Goal: Transaction & Acquisition: Obtain resource

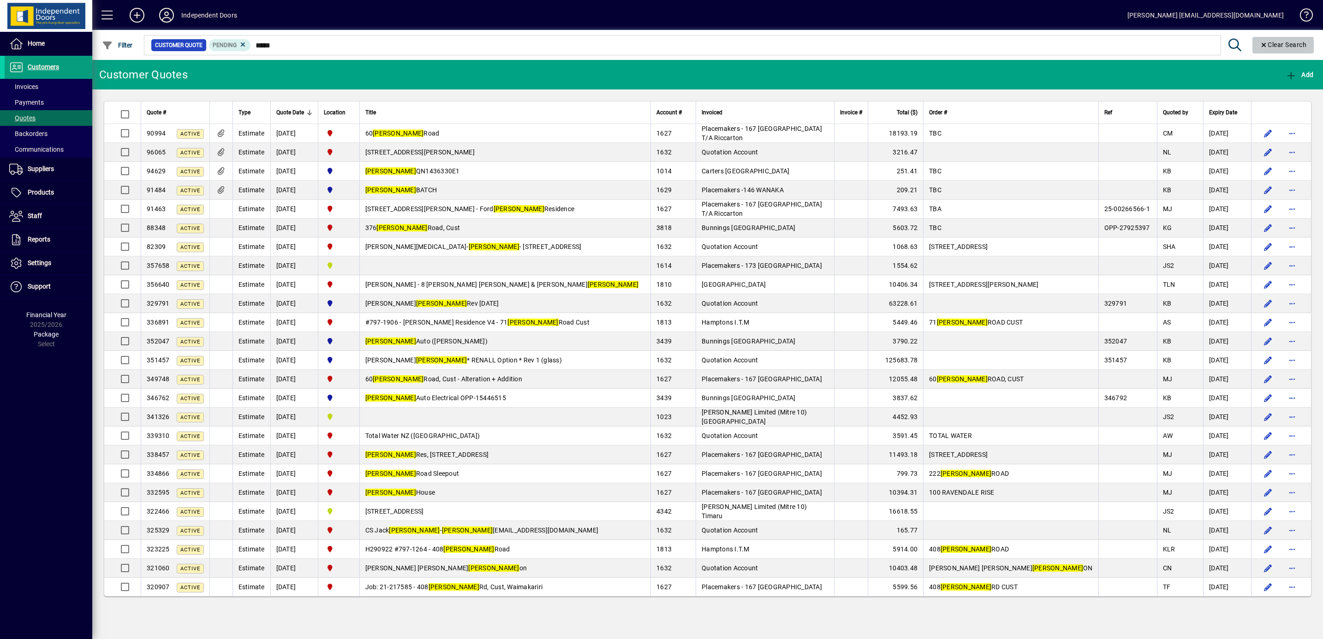
click at [1261, 46] on icon "Clear" at bounding box center [1263, 45] width 8 height 6
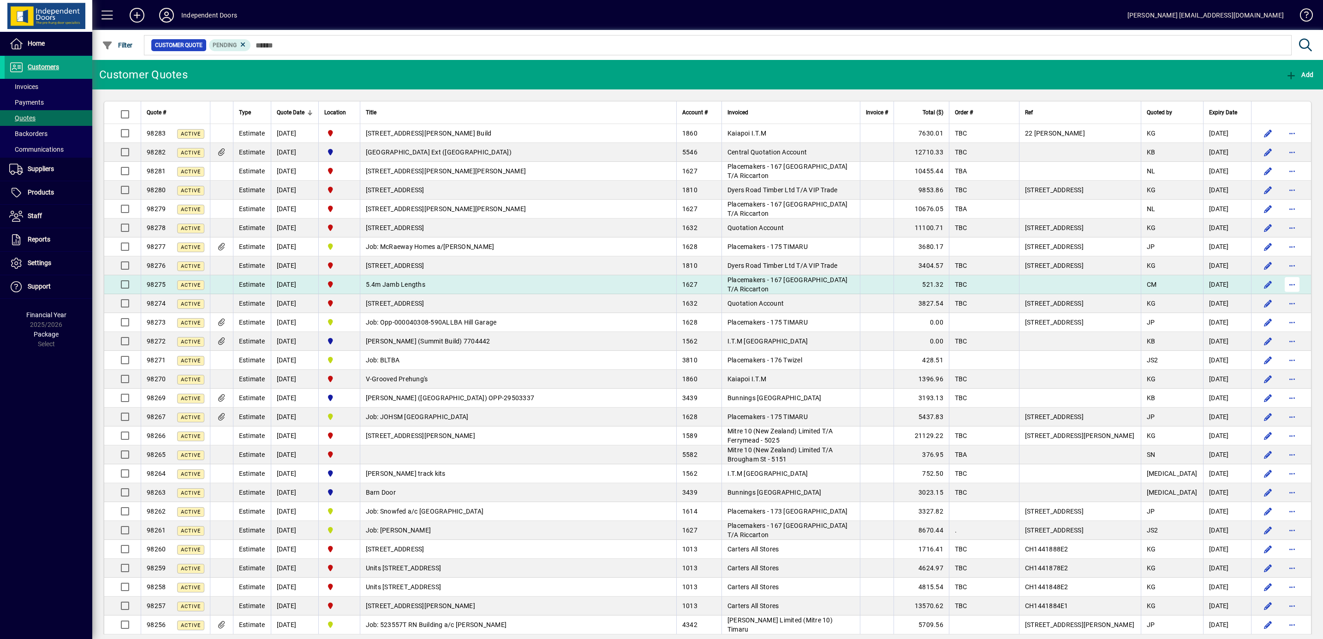
click at [1283, 287] on span "button" at bounding box center [1292, 284] width 22 height 22
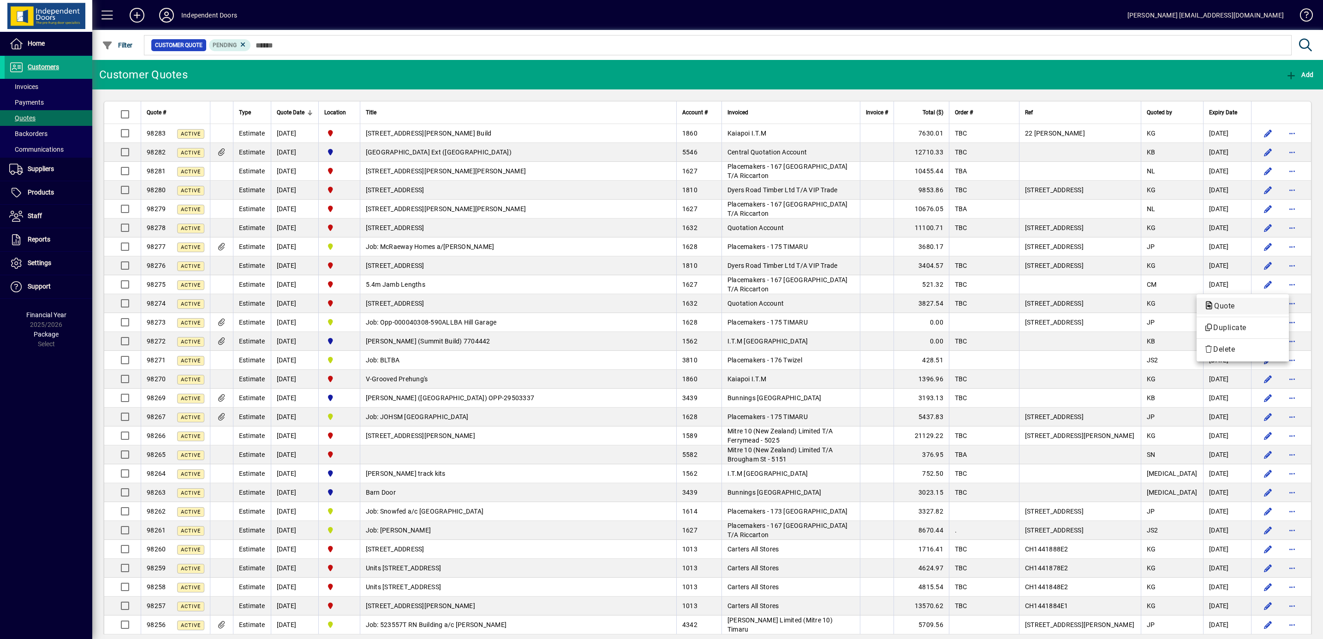
click at [1225, 303] on span "Quote" at bounding box center [1222, 306] width 36 height 9
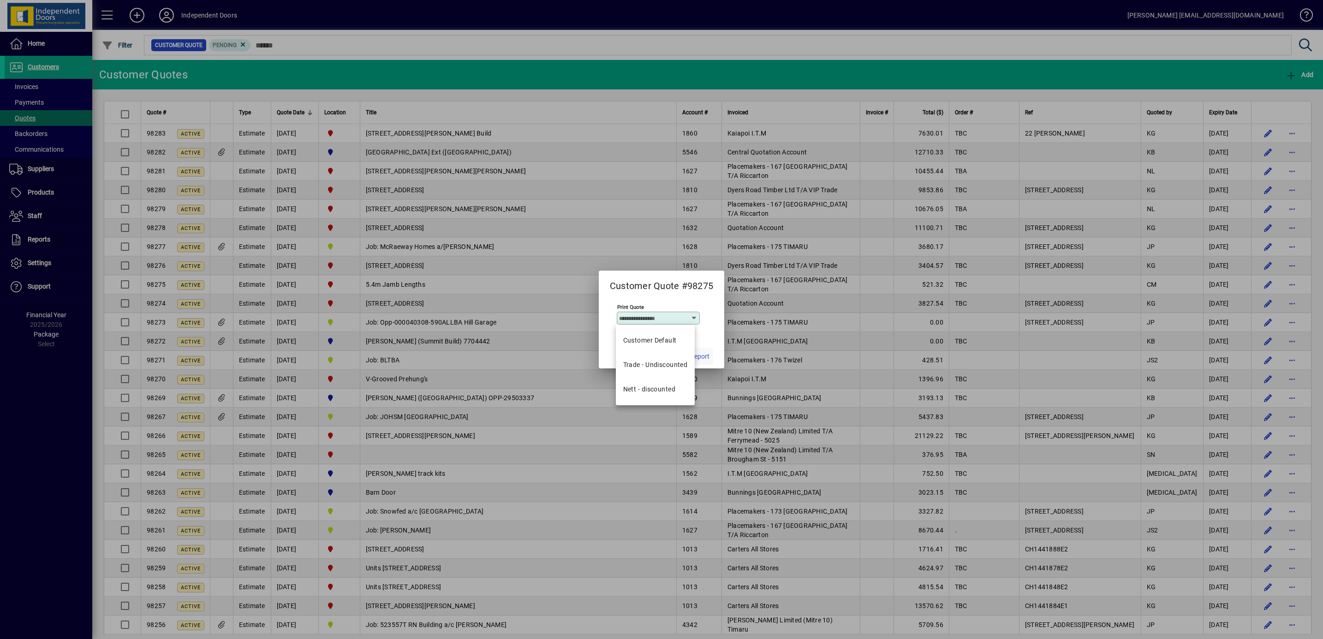
click at [705, 357] on span "Run Report" at bounding box center [693, 357] width 32 height 10
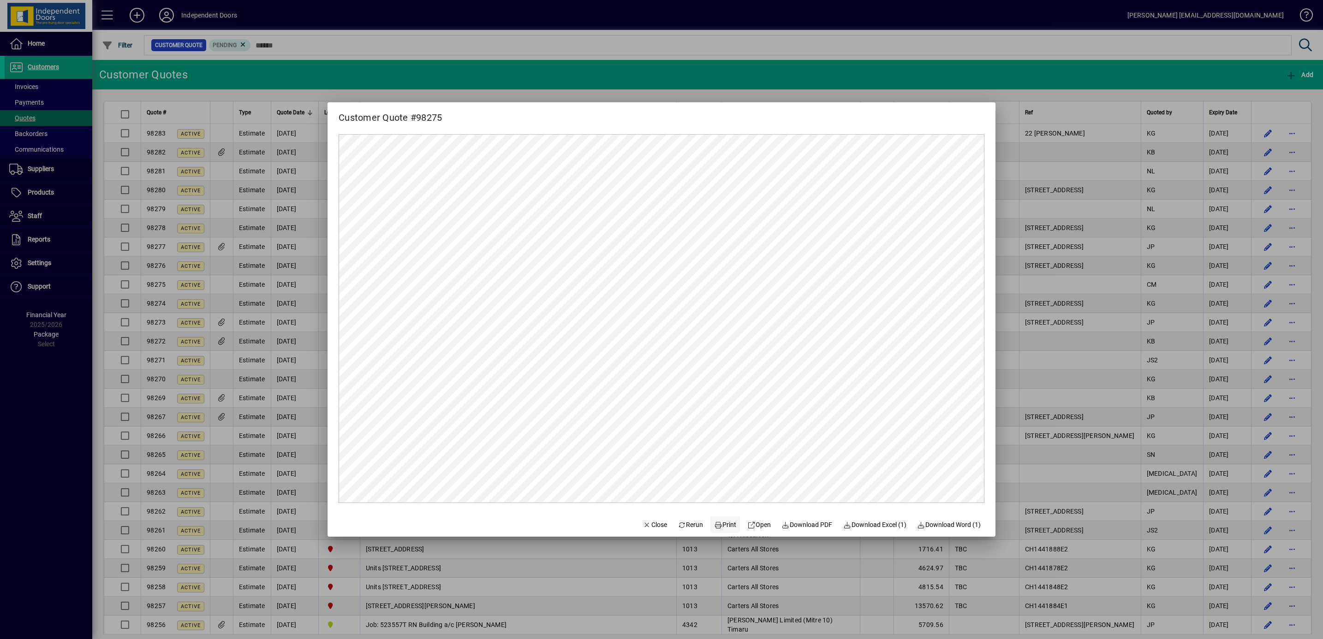
click at [717, 522] on span "Print" at bounding box center [725, 525] width 22 height 10
click at [647, 528] on span "Close" at bounding box center [655, 525] width 24 height 10
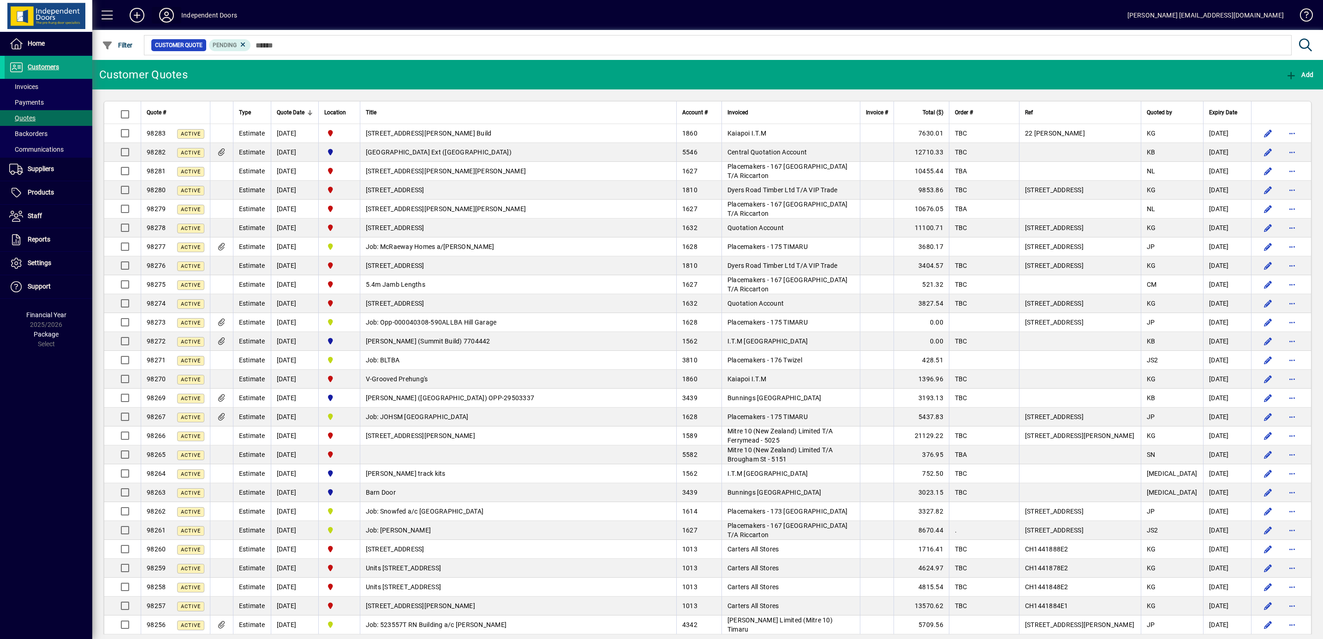
click at [169, 15] on icon at bounding box center [166, 15] width 18 height 15
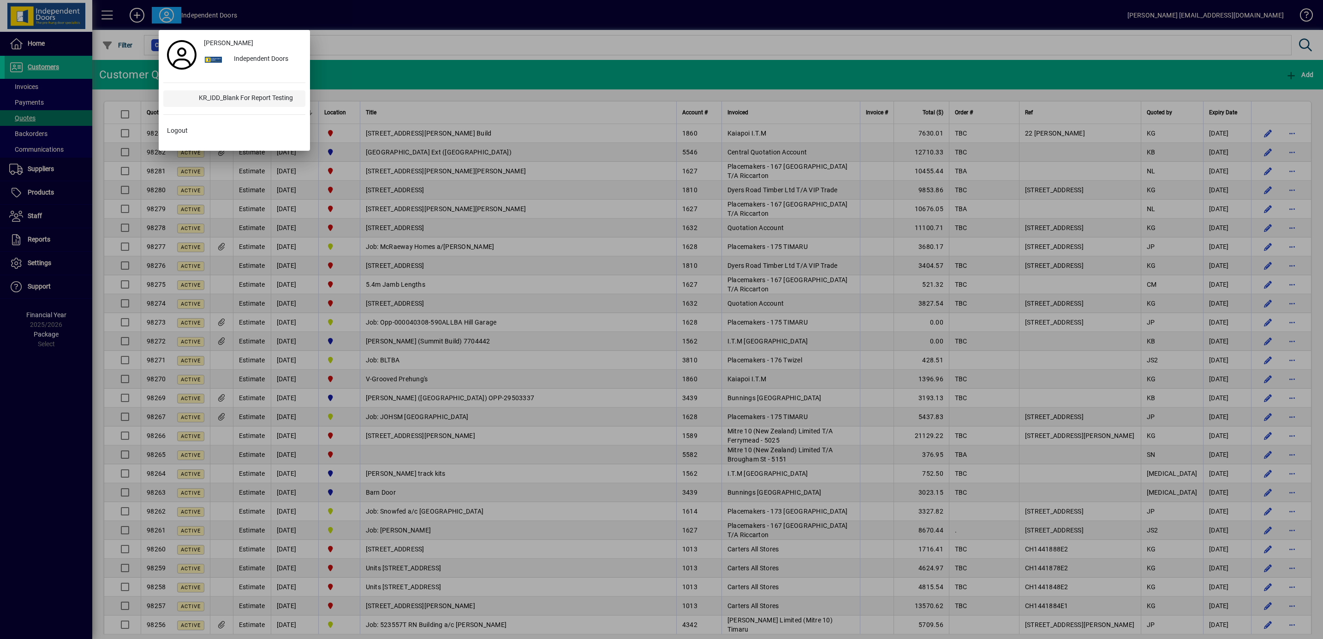
click at [225, 100] on div "KR_IDD_Blank For Report Testing" at bounding box center [248, 98] width 114 height 17
